Goal: Transaction & Acquisition: Obtain resource

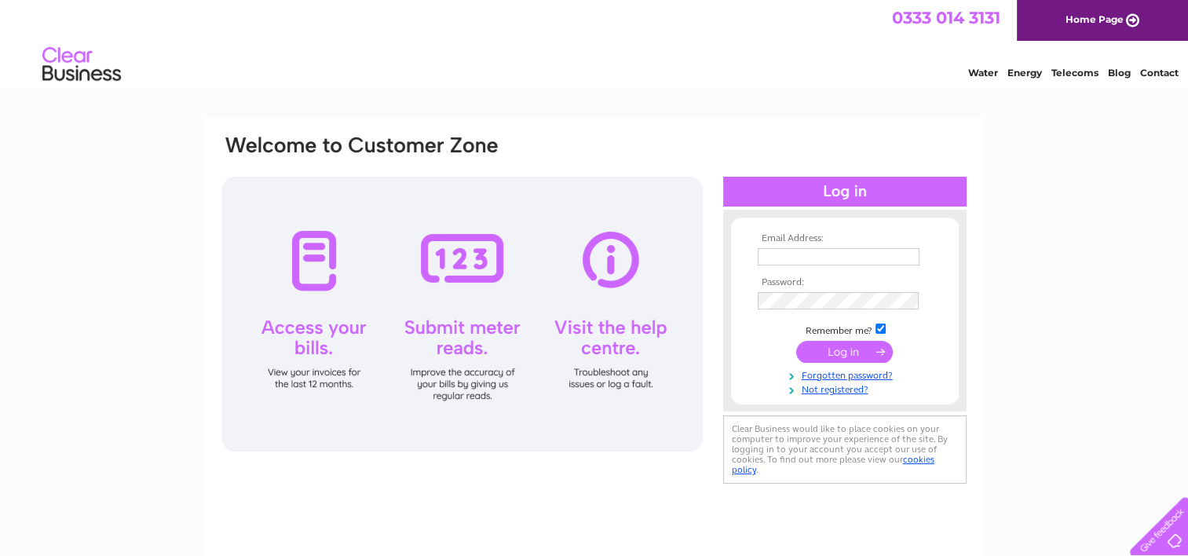
type input "[PERSON_NAME][EMAIL_ADDRESS][DOMAIN_NAME]"
click at [829, 348] on input "submit" at bounding box center [844, 352] width 97 height 22
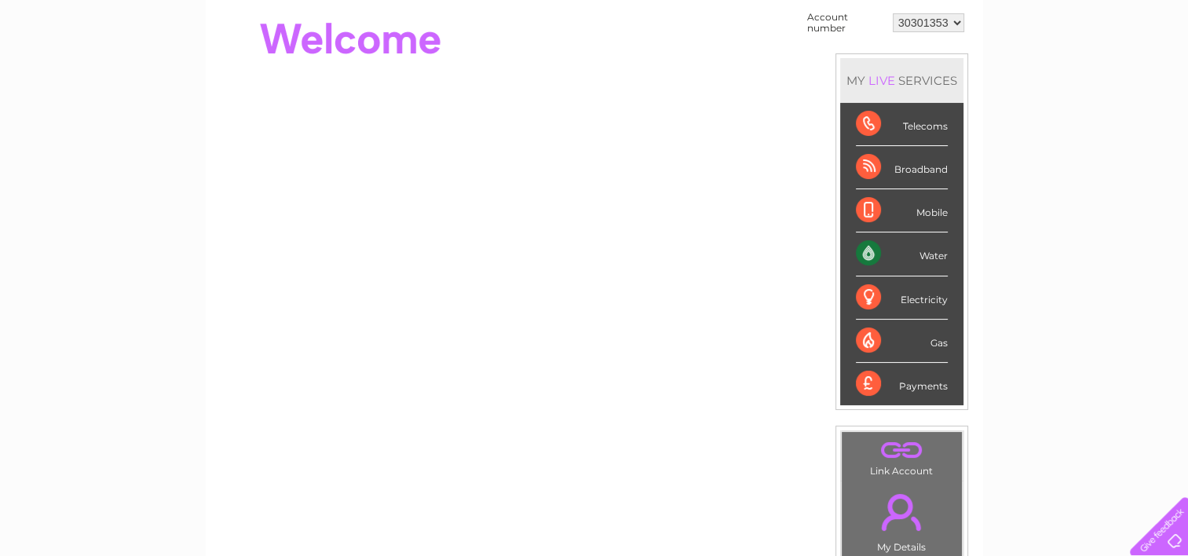
scroll to position [157, 0]
click at [912, 385] on div "Payments" at bounding box center [902, 383] width 92 height 42
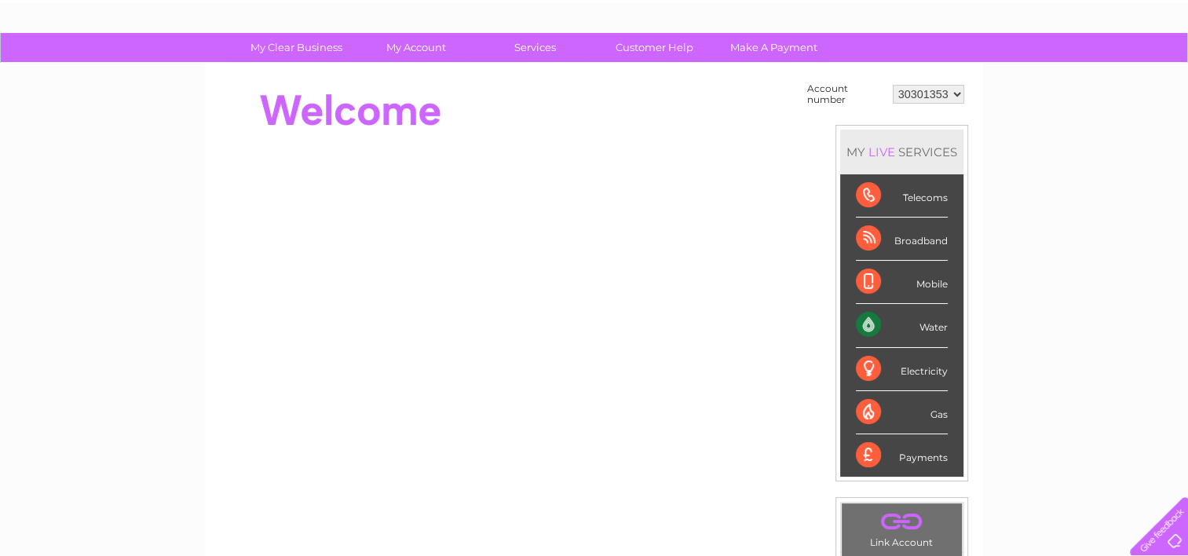
scroll to position [0, 0]
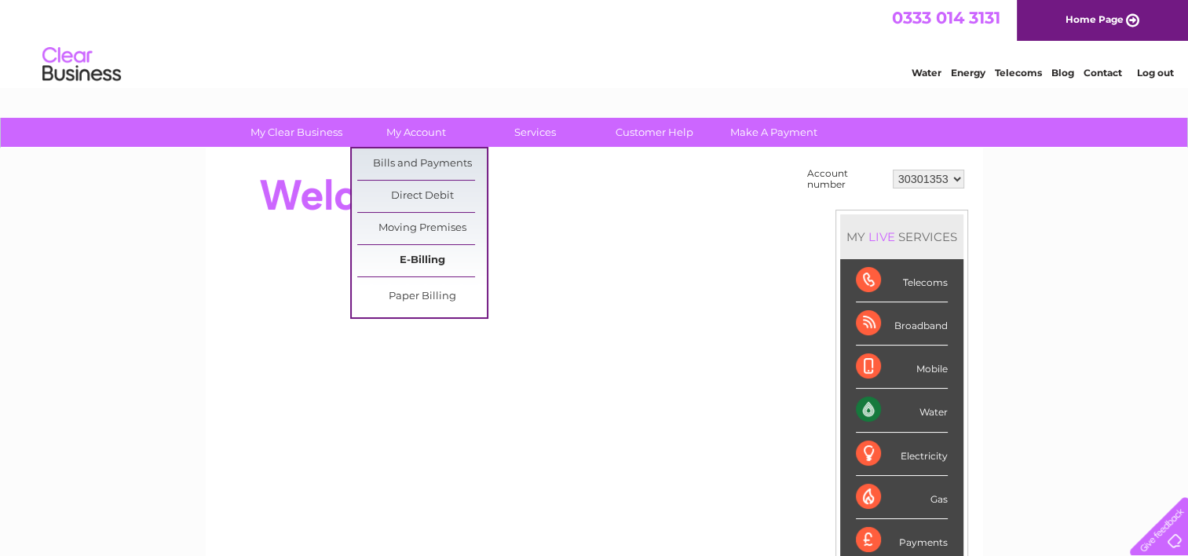
click at [427, 261] on link "E-Billing" at bounding box center [422, 260] width 130 height 31
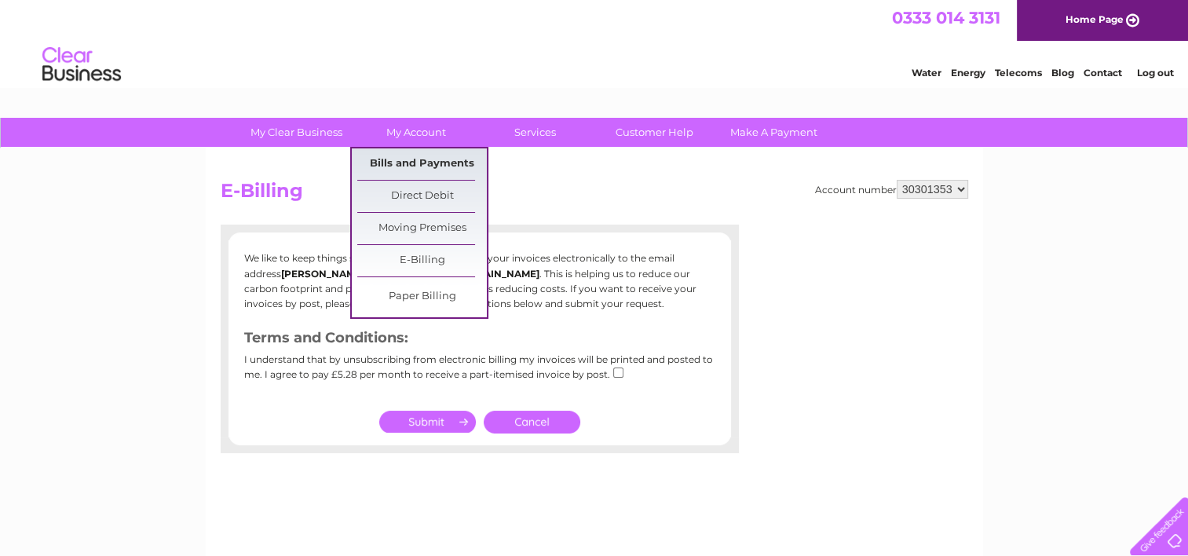
click at [428, 154] on link "Bills and Payments" at bounding box center [422, 163] width 130 height 31
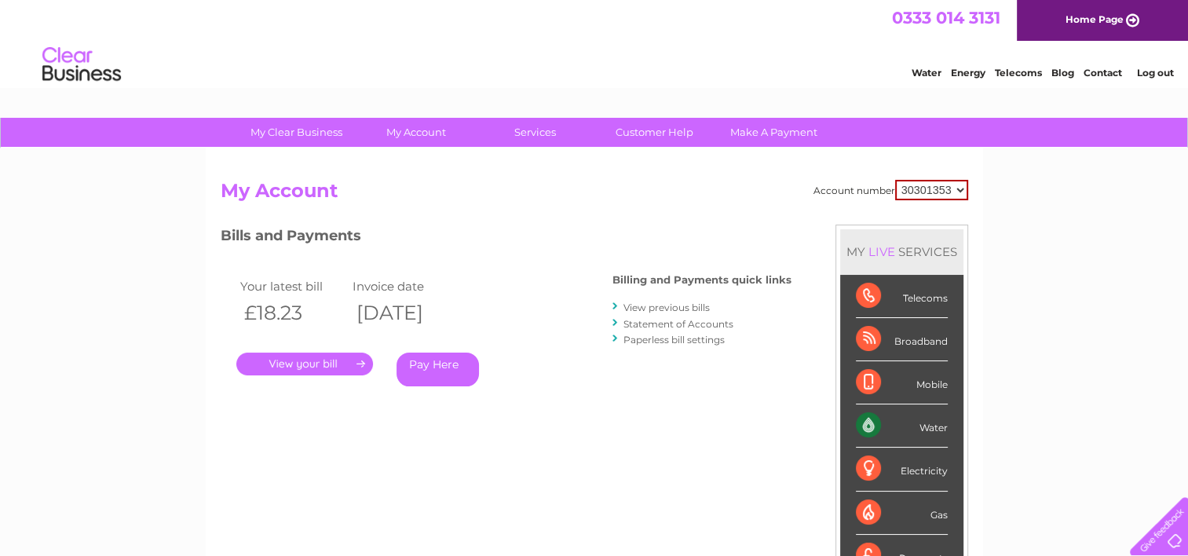
scroll to position [79, 0]
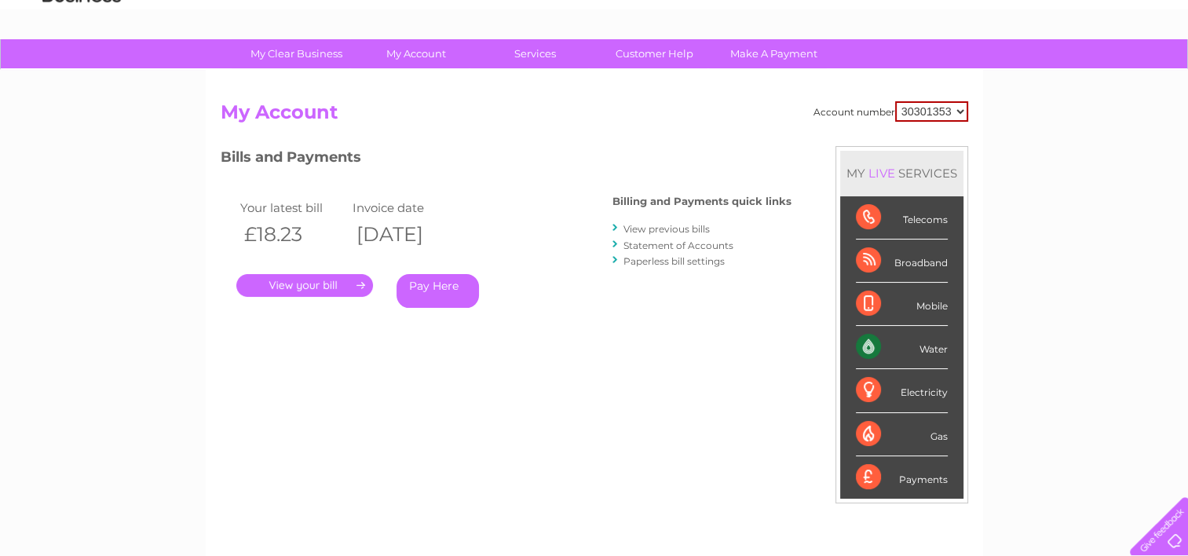
click at [327, 281] on link "." at bounding box center [304, 285] width 137 height 23
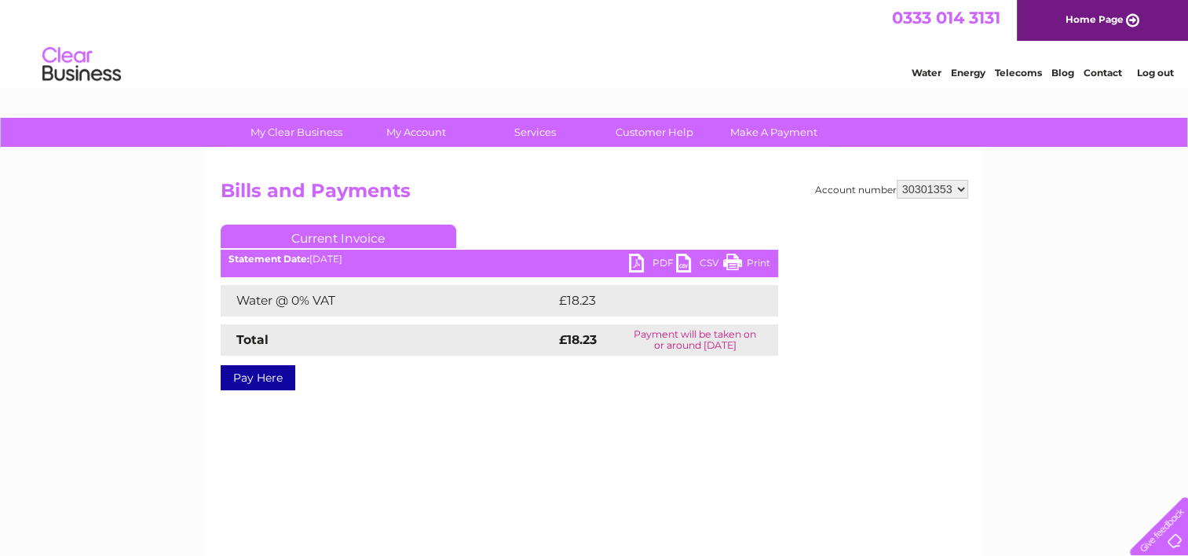
click at [640, 262] on link "PDF" at bounding box center [652, 265] width 47 height 23
